Goal: Task Accomplishment & Management: Manage account settings

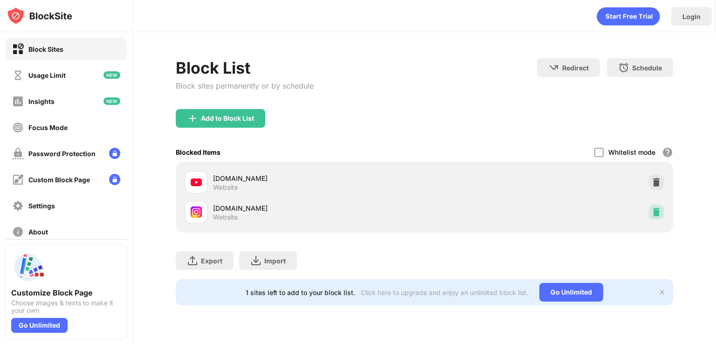
click at [653, 209] on img at bounding box center [656, 211] width 9 height 9
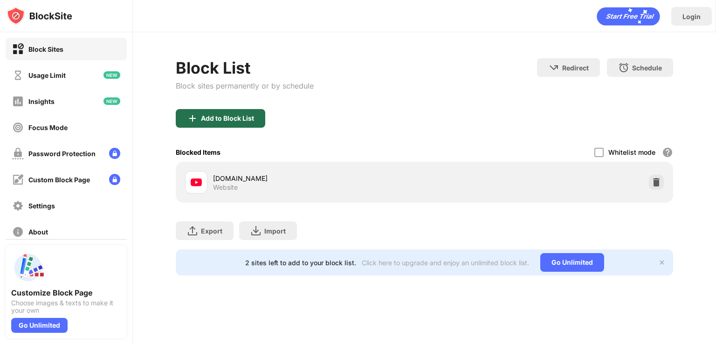
click at [228, 125] on div "Add to Block List" at bounding box center [221, 118] width 90 height 19
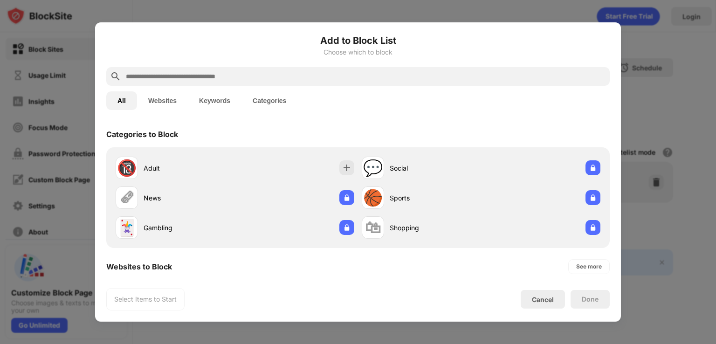
click at [165, 108] on button "Websites" at bounding box center [162, 100] width 51 height 19
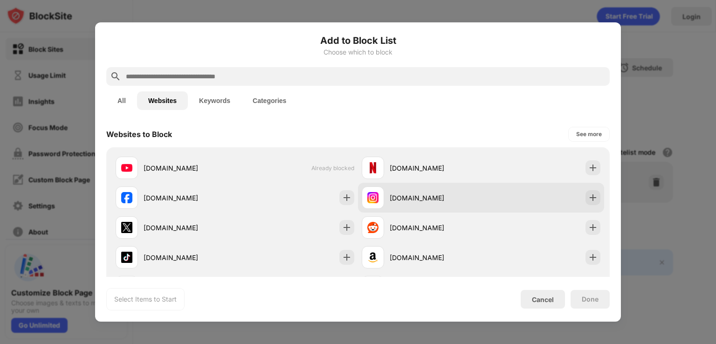
click at [460, 204] on div "[DOMAIN_NAME]" at bounding box center [421, 198] width 119 height 22
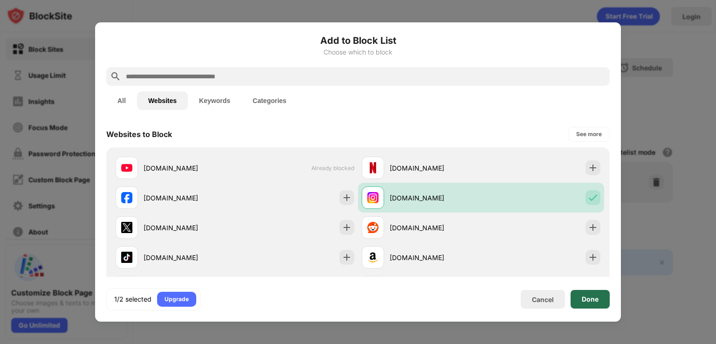
click at [589, 299] on div "Done" at bounding box center [590, 299] width 17 height 7
